Goal: Transaction & Acquisition: Purchase product/service

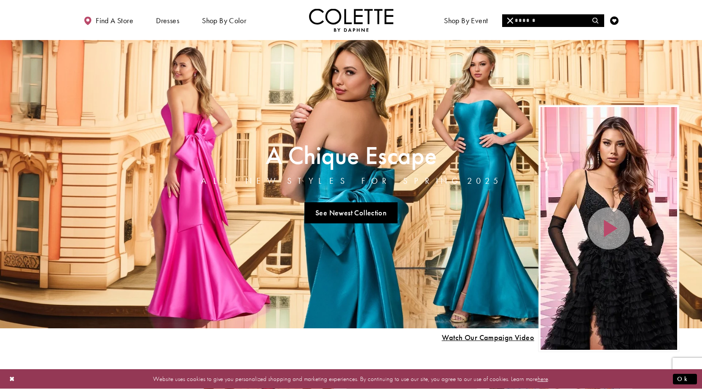
click at [572, 20] on input "Search" at bounding box center [553, 20] width 102 height 13
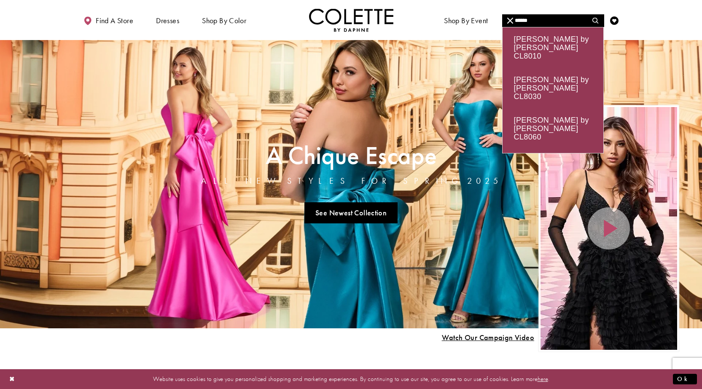
type input "******"
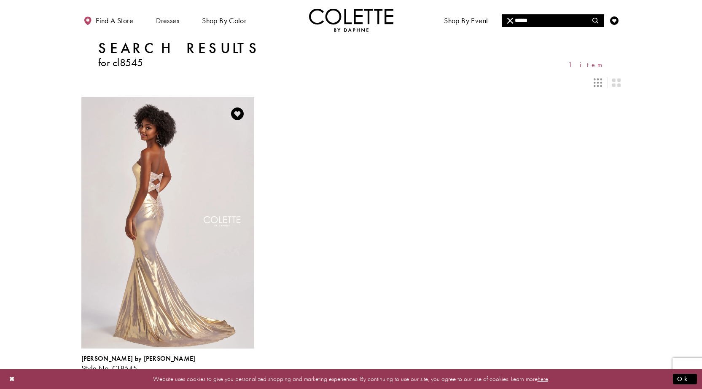
click at [178, 202] on img "Visit Colette by Daphne Style No. CL8545 Page" at bounding box center [167, 222] width 173 height 251
